Goal: Find specific page/section: Find specific page/section

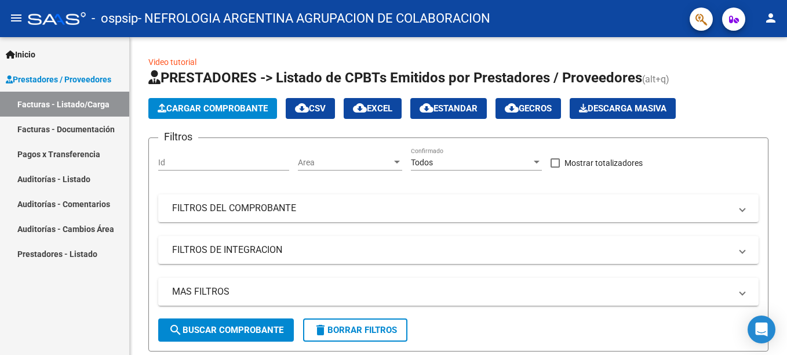
click at [59, 151] on link "Pagos x Transferencia" at bounding box center [64, 153] width 129 height 25
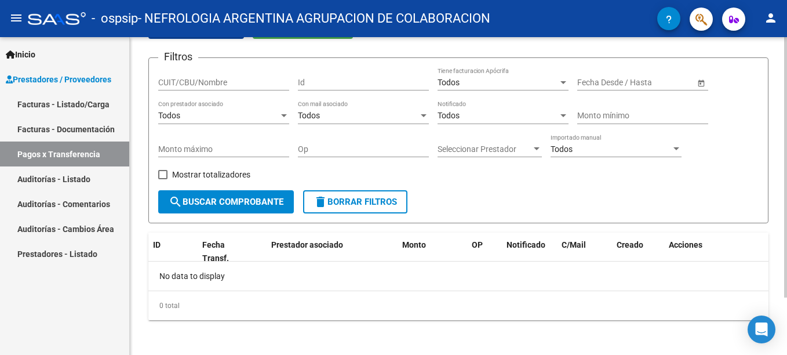
scroll to position [70, 0]
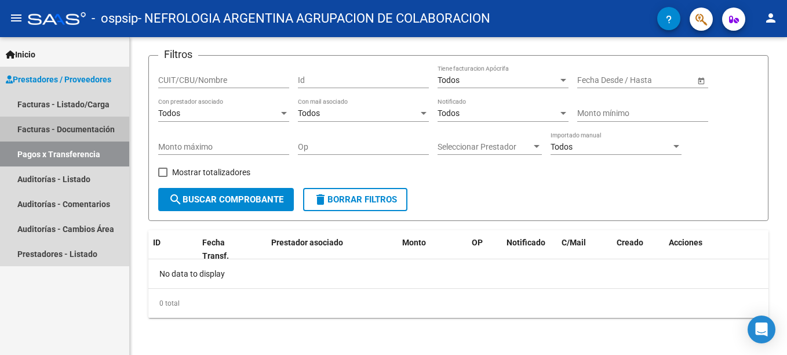
click at [98, 131] on link "Facturas - Documentación" at bounding box center [64, 128] width 129 height 25
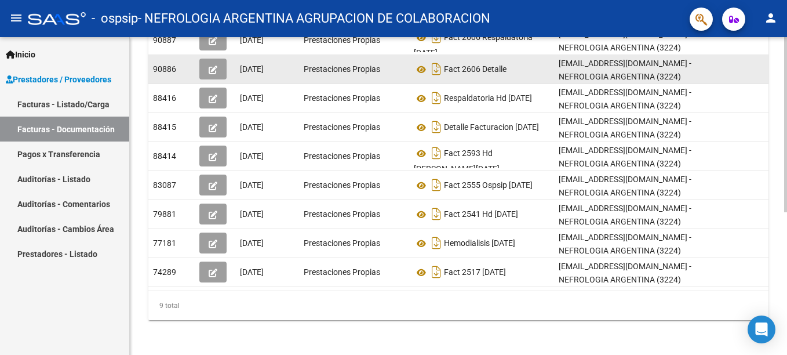
scroll to position [258, 0]
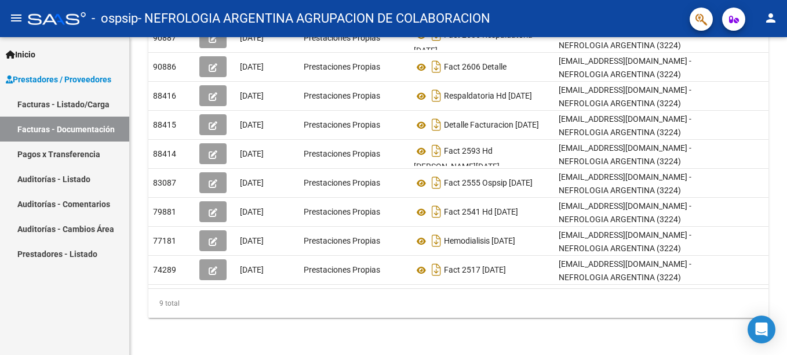
click at [75, 97] on link "Facturas - Listado/Carga" at bounding box center [64, 104] width 129 height 25
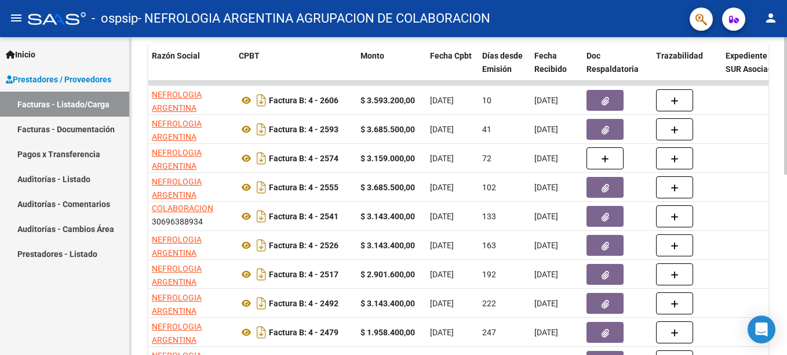
scroll to position [301, 0]
